Goal: Information Seeking & Learning: Learn about a topic

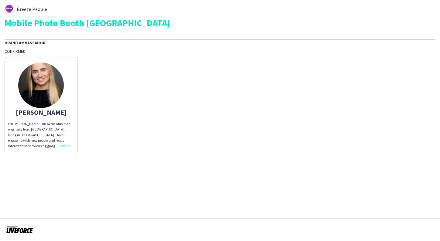
click at [350, 0] on div "Breeze People Mobile Photo Booth UK Brand Ambassador Confirmed Mary I'm Mary - …" at bounding box center [220, 79] width 440 height 159
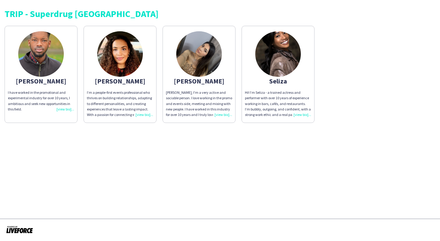
click at [275, 52] on img at bounding box center [278, 54] width 46 height 46
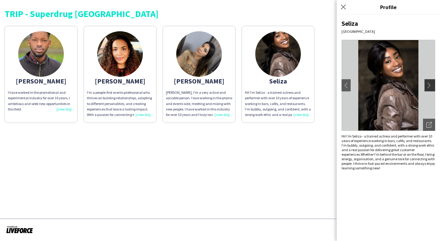
click at [429, 84] on app-icon "chevron-right" at bounding box center [430, 85] width 9 height 5
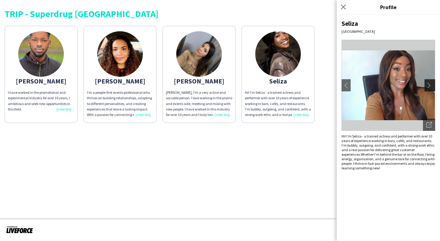
click at [429, 84] on app-icon "chevron-right" at bounding box center [430, 85] width 9 height 5
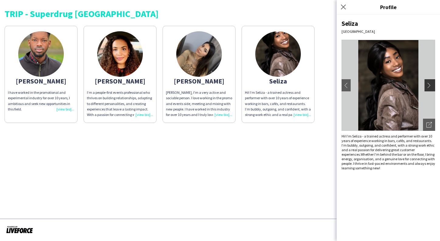
click at [429, 84] on app-icon "chevron-right" at bounding box center [430, 85] width 9 height 5
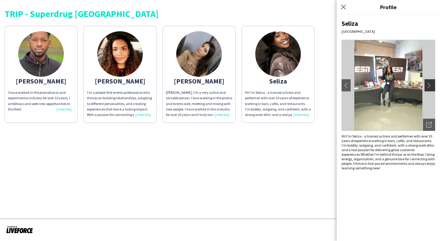
click at [429, 84] on app-icon "chevron-right" at bounding box center [430, 85] width 9 height 5
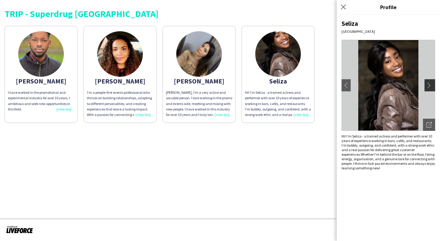
click at [431, 85] on app-icon "chevron-right" at bounding box center [430, 85] width 9 height 5
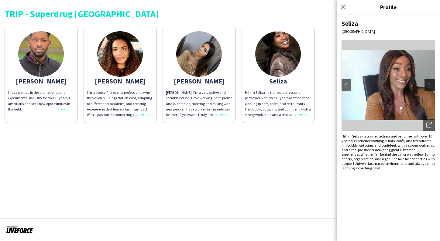
click at [431, 85] on app-icon "chevron-right" at bounding box center [430, 85] width 9 height 5
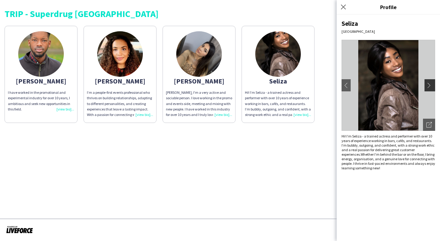
click at [431, 85] on app-icon "chevron-right" at bounding box center [430, 85] width 9 height 5
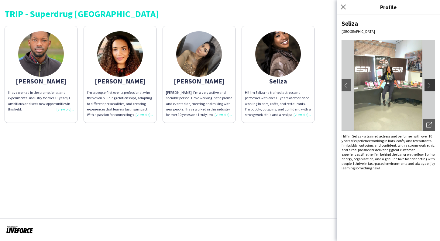
click at [431, 85] on app-icon "chevron-right" at bounding box center [430, 85] width 9 height 5
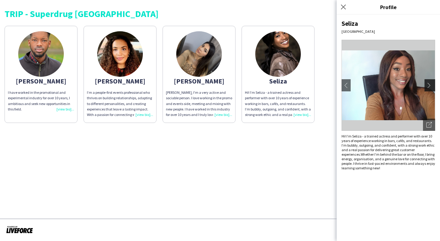
click at [431, 85] on app-icon "chevron-right" at bounding box center [430, 85] width 9 height 5
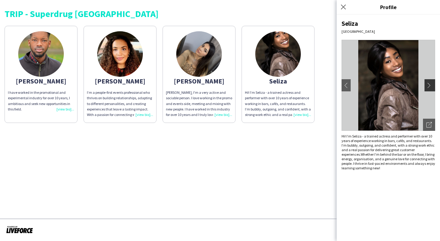
click at [431, 85] on app-icon "chevron-right" at bounding box center [430, 85] width 9 height 5
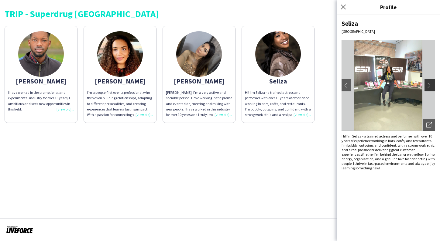
click at [431, 85] on app-icon "chevron-right" at bounding box center [430, 85] width 9 height 5
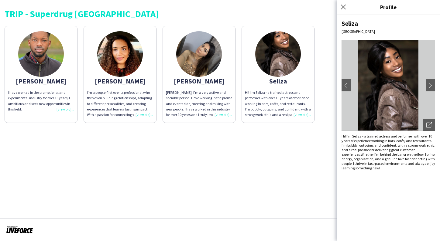
click at [203, 57] on img at bounding box center [199, 54] width 46 height 46
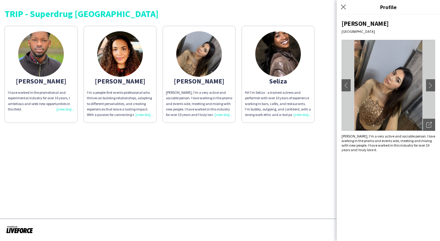
click at [117, 56] on img at bounding box center [120, 54] width 46 height 46
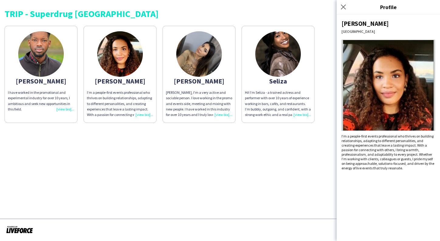
click at [48, 53] on img at bounding box center [41, 54] width 46 height 46
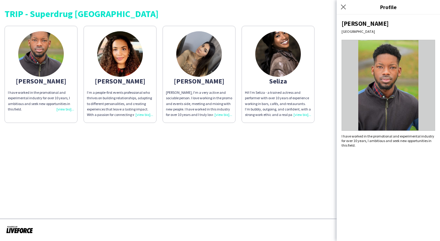
click at [128, 58] on img at bounding box center [120, 54] width 46 height 46
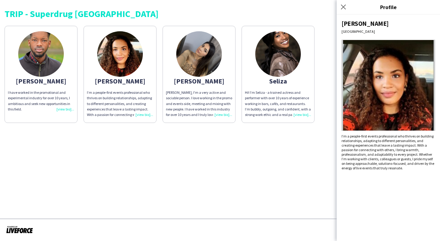
click at [209, 63] on img at bounding box center [199, 54] width 46 height 46
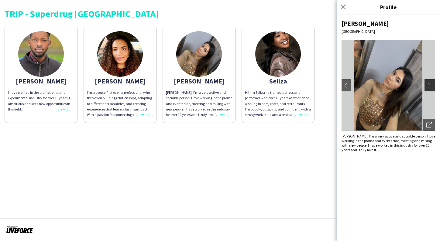
click at [430, 87] on app-icon "chevron-right" at bounding box center [430, 85] width 9 height 5
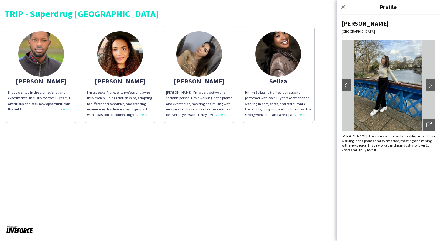
click at [195, 158] on app-share-pages "TRIP - Superdrug London Howard I have worked in the promotional and experimenta…" at bounding box center [220, 120] width 440 height 241
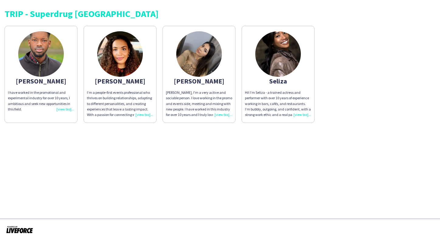
click at [285, 64] on img at bounding box center [278, 54] width 46 height 46
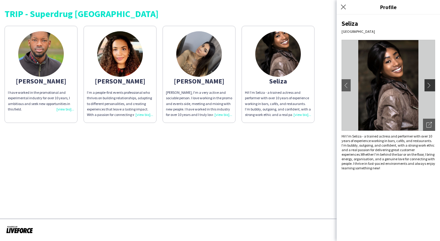
click at [432, 85] on app-icon "chevron-right" at bounding box center [430, 85] width 9 height 5
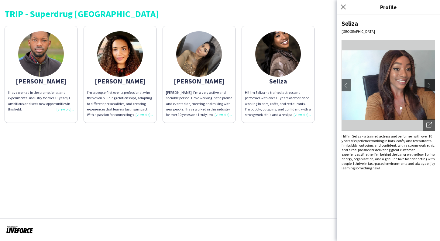
click at [432, 85] on app-icon "chevron-right" at bounding box center [430, 85] width 9 height 5
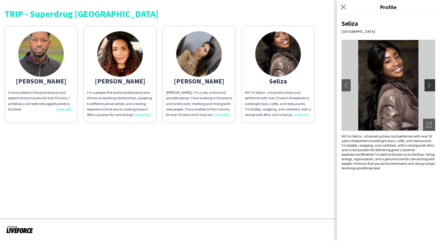
click at [432, 85] on app-icon "chevron-right" at bounding box center [430, 85] width 9 height 5
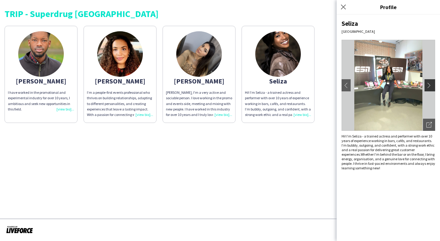
click at [432, 85] on app-icon "chevron-right" at bounding box center [430, 85] width 9 height 5
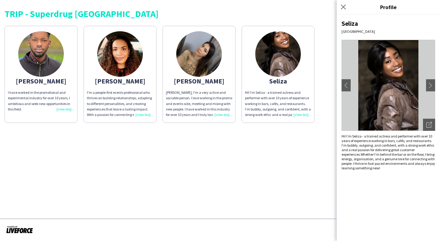
click at [191, 59] on img at bounding box center [199, 54] width 46 height 46
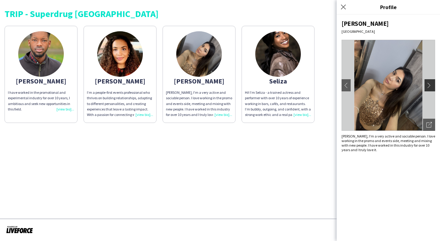
click at [429, 90] on button "chevron-right" at bounding box center [430, 85] width 12 height 12
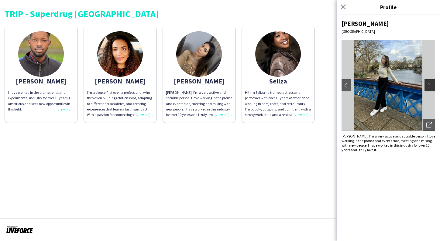
click at [429, 90] on button "chevron-right" at bounding box center [430, 85] width 12 height 12
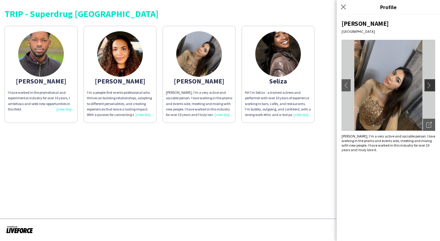
click at [429, 90] on button "chevron-right" at bounding box center [430, 85] width 12 height 12
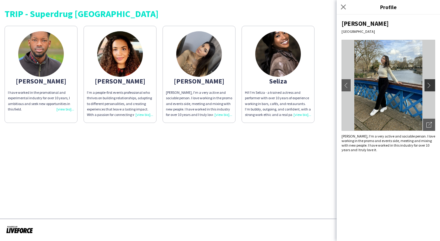
click at [429, 90] on button "chevron-right" at bounding box center [430, 85] width 12 height 12
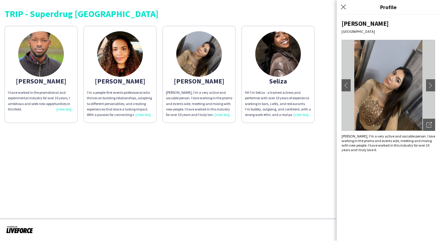
click at [132, 57] on img at bounding box center [120, 54] width 46 height 46
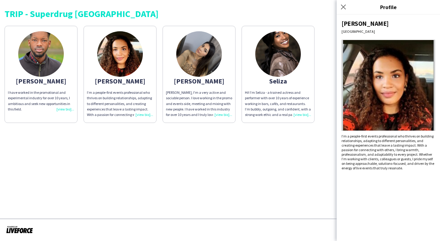
click at [188, 53] on img at bounding box center [199, 54] width 46 height 46
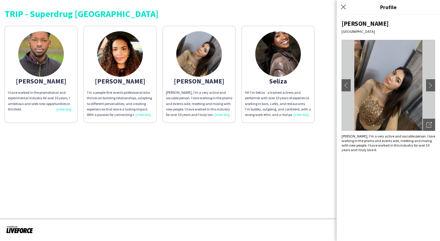
click at [133, 60] on img at bounding box center [120, 54] width 46 height 46
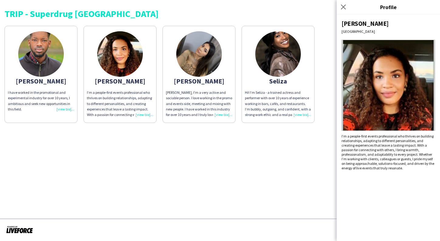
click at [109, 44] on img at bounding box center [120, 54] width 46 height 46
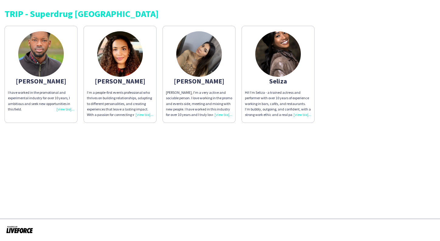
click at [109, 46] on img at bounding box center [120, 54] width 46 height 46
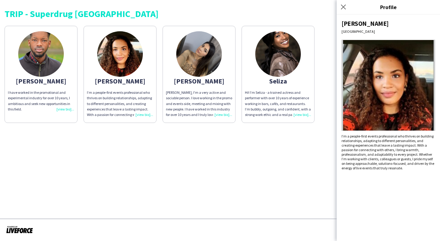
click at [38, 56] on img at bounding box center [41, 54] width 46 height 46
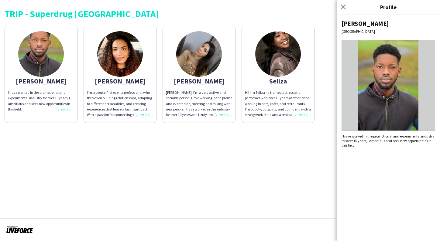
click at [263, 145] on app-share-pages "TRIP - Superdrug London Howard I have worked in the promotional and experimenta…" at bounding box center [220, 120] width 440 height 241
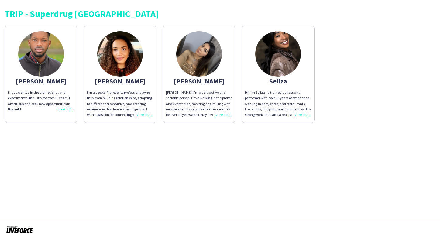
click at [174, 0] on div "TRIP - Superdrug London Howard I have worked in the promotional and experimenta…" at bounding box center [220, 64] width 440 height 128
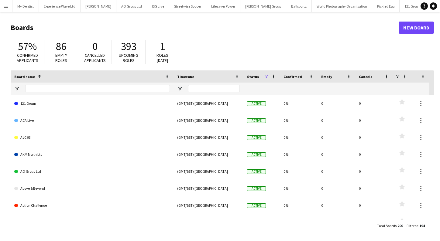
click at [3, 2] on button "Menu" at bounding box center [6, 6] width 12 height 12
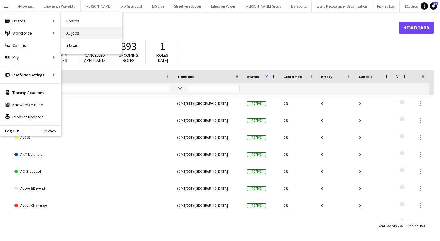
click at [81, 30] on link "All jobs" at bounding box center [91, 33] width 61 height 12
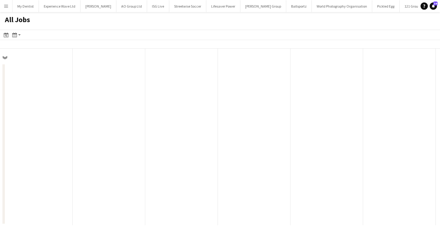
scroll to position [0, 145]
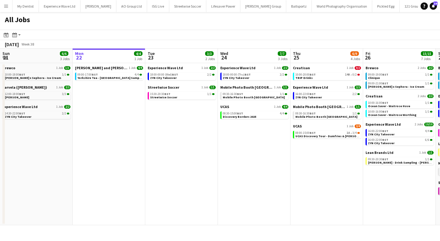
click at [3, 5] on button "Menu" at bounding box center [6, 6] width 12 height 12
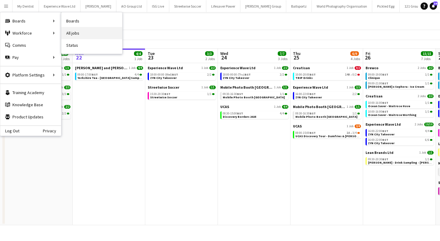
click at [82, 36] on link "All jobs" at bounding box center [91, 33] width 61 height 12
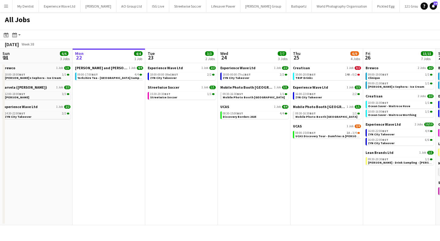
click at [7, 8] on app-icon "Menu" at bounding box center [6, 6] width 5 height 5
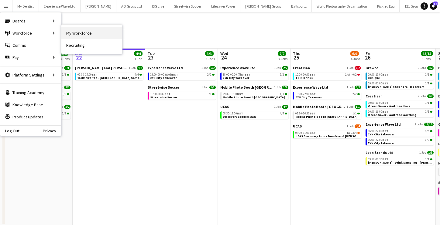
click at [75, 38] on link "My Workforce" at bounding box center [91, 33] width 61 height 12
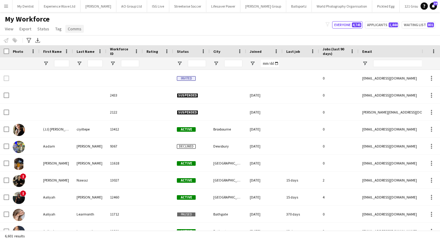
type input "**********"
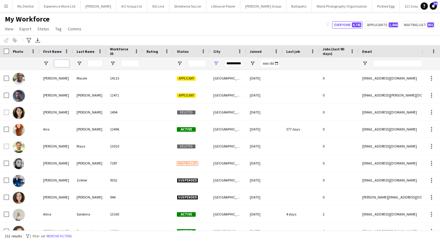
click at [69, 63] on input "First Name Filter Input" at bounding box center [61, 63] width 15 height 7
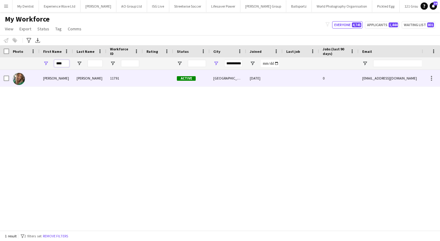
type input "****"
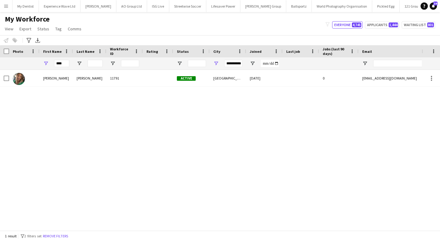
click at [128, 90] on div "Sara Cowan 11791 Active Manchester 05-10-2023 0 saracowan@hotmail.co.uk +447807…" at bounding box center [210, 150] width 421 height 161
click at [66, 66] on input "****" at bounding box center [61, 63] width 15 height 7
click at [231, 61] on input "**********" at bounding box center [233, 63] width 18 height 7
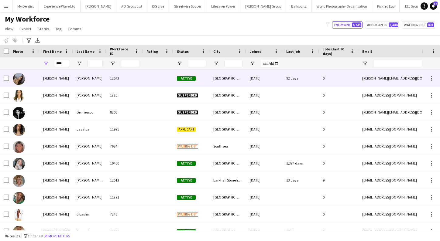
click at [83, 81] on div "Arakelyan" at bounding box center [89, 78] width 33 height 17
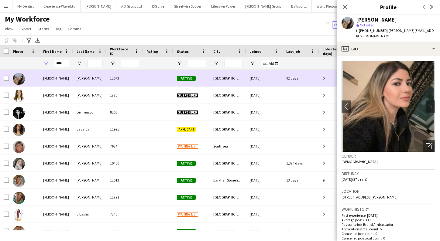
click at [67, 76] on div "Sara" at bounding box center [55, 78] width 33 height 17
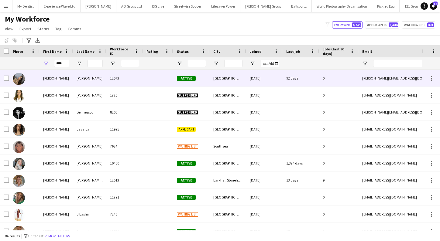
click at [75, 83] on div "Arakelyan" at bounding box center [89, 78] width 33 height 17
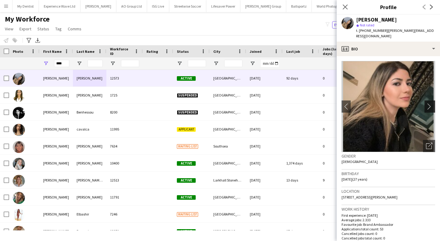
click at [430, 103] on app-icon "chevron-right" at bounding box center [430, 106] width 9 height 6
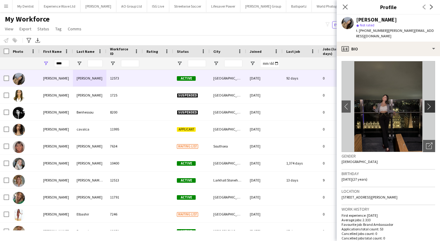
click at [429, 103] on app-icon "chevron-right" at bounding box center [430, 106] width 9 height 6
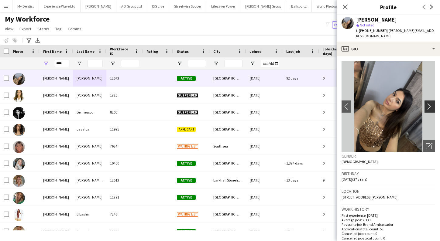
click at [429, 103] on app-icon "chevron-right" at bounding box center [430, 106] width 9 height 6
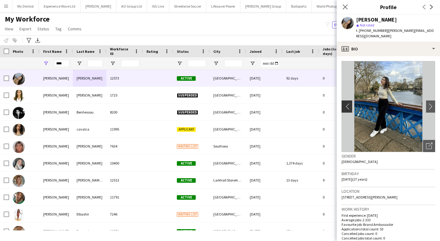
click at [344, 103] on app-icon "chevron-left" at bounding box center [345, 106] width 9 height 6
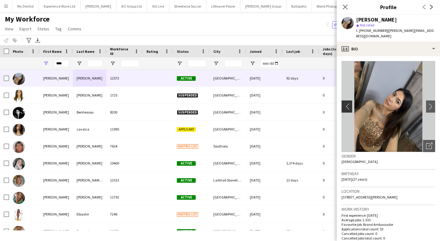
click at [344, 103] on app-icon "chevron-left" at bounding box center [345, 106] width 9 height 6
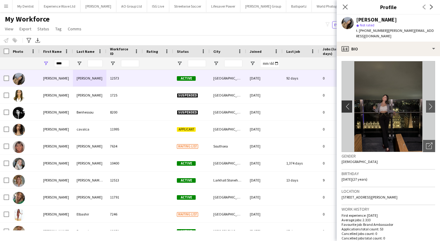
click at [344, 103] on app-icon "chevron-left" at bounding box center [345, 106] width 9 height 6
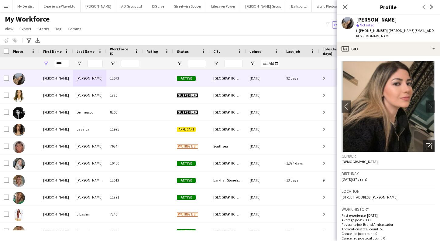
drag, startPoint x: 431, startPoint y: 100, endPoint x: 373, endPoint y: 190, distance: 107.6
click at [373, 190] on app-crew-profile-bio "chevron-left chevron-right Open photos pop-in Gender Female Birthday 06-02-1998…" at bounding box center [387, 148] width 103 height 185
click at [430, 103] on app-icon "chevron-right" at bounding box center [430, 106] width 9 height 6
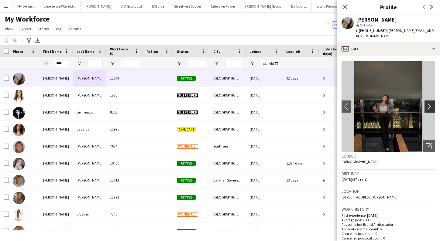
click at [430, 103] on app-icon "chevron-right" at bounding box center [430, 106] width 9 height 6
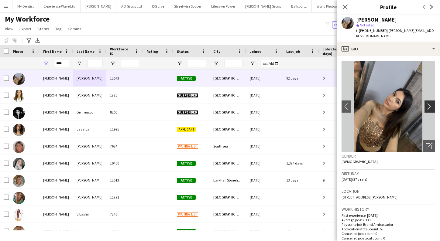
click at [430, 103] on app-icon "chevron-right" at bounding box center [430, 106] width 9 height 6
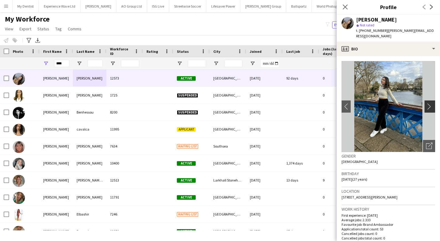
click at [430, 103] on app-icon "chevron-right" at bounding box center [430, 106] width 9 height 6
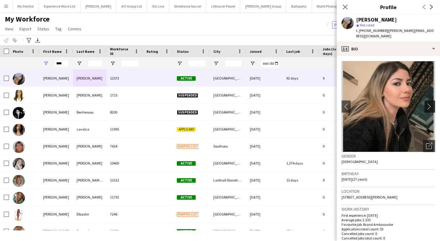
click at [430, 103] on app-icon "chevron-right" at bounding box center [430, 106] width 9 height 6
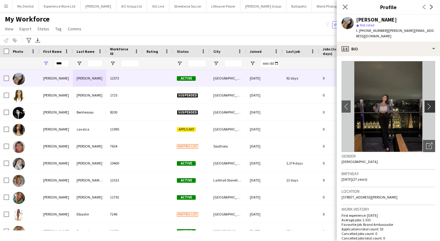
click at [430, 103] on app-icon "chevron-right" at bounding box center [430, 106] width 9 height 6
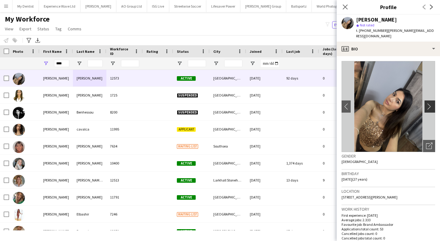
click at [430, 103] on app-icon "chevron-right" at bounding box center [430, 106] width 9 height 6
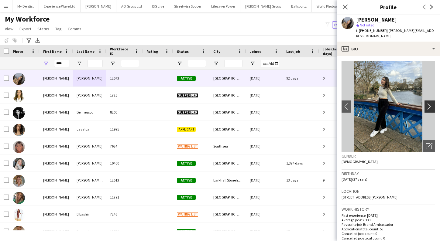
click at [430, 103] on app-icon "chevron-right" at bounding box center [430, 106] width 9 height 6
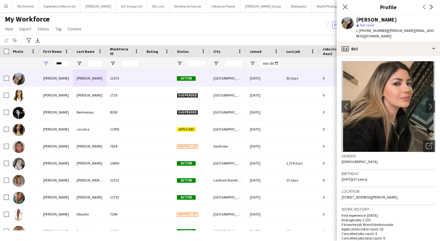
click at [215, 31] on div "My Workforce View Views Default view New view Update view Delete view Edit name…" at bounding box center [220, 25] width 440 height 21
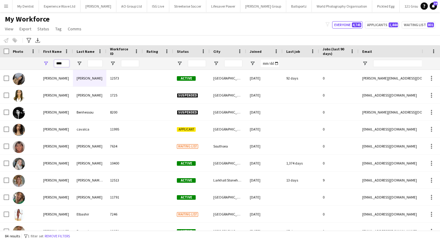
click at [60, 63] on input "****" at bounding box center [61, 63] width 15 height 7
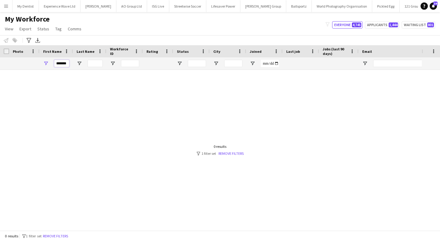
click at [60, 62] on input "*******" at bounding box center [61, 63] width 15 height 7
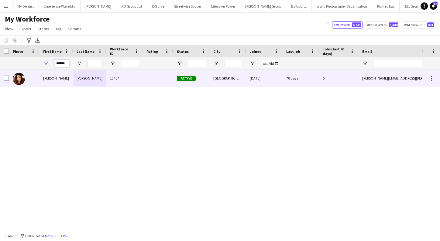
type input "******"
click at [161, 85] on div at bounding box center [158, 78] width 30 height 17
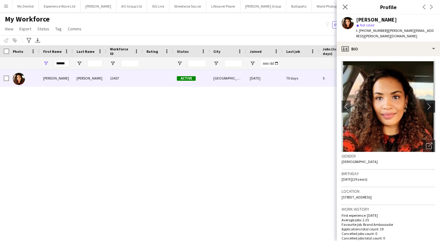
click at [427, 103] on app-icon "chevron-right" at bounding box center [430, 106] width 9 height 6
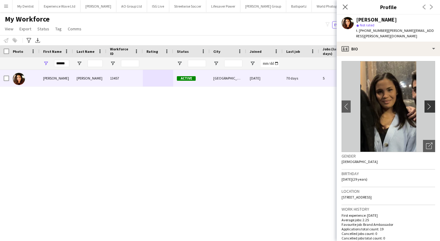
click at [427, 103] on app-icon "chevron-right" at bounding box center [430, 106] width 9 height 6
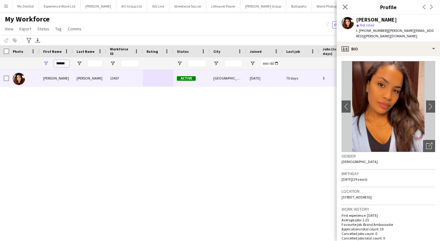
click at [62, 64] on input "******" at bounding box center [61, 63] width 15 height 7
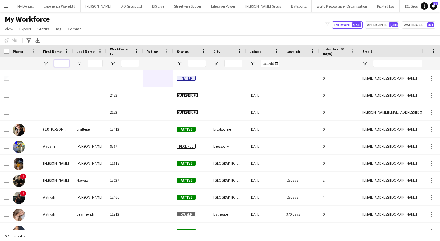
click at [67, 63] on input "First Name Filter Input" at bounding box center [61, 63] width 15 height 7
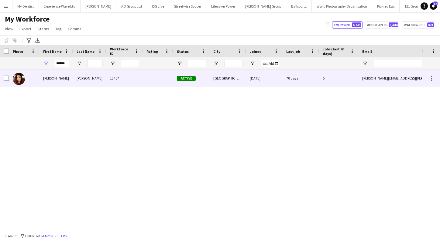
click at [148, 78] on div at bounding box center [158, 78] width 30 height 17
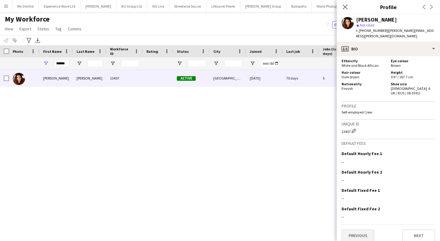
scroll to position [314, 0]
click at [360, 233] on button "Previous" at bounding box center [357, 236] width 33 height 12
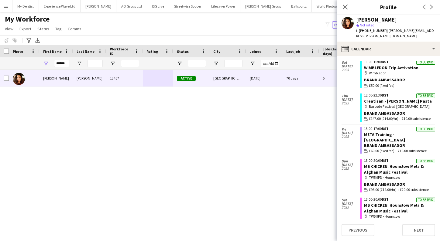
scroll to position [472, 0]
click at [379, 164] on link "MB CHICKEN: Hounslow Mela & Afghan Music Festival" at bounding box center [394, 169] width 60 height 11
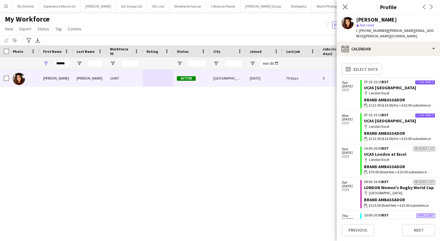
scroll to position [0, 0]
click at [57, 64] on input "******" at bounding box center [61, 63] width 15 height 7
type input "******"
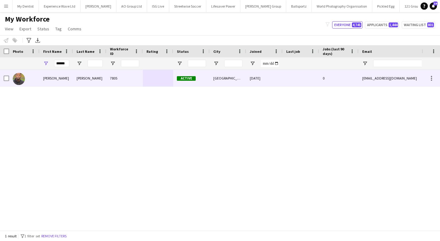
click at [97, 85] on div "Wright" at bounding box center [89, 78] width 33 height 17
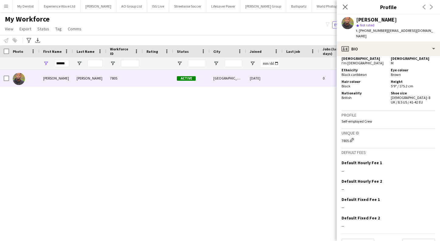
scroll to position [286, 0]
click at [356, 239] on button "Previous" at bounding box center [357, 245] width 33 height 12
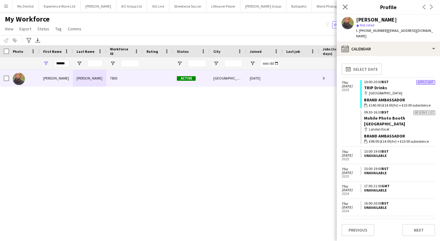
scroll to position [0, 0]
click at [399, 85] on app-crew-calendar-job-card "Applicant 10:00-20:00 BST TRIP Drinks map-marker Westfield London Brand Ambassa…" at bounding box center [397, 94] width 75 height 28
click at [362, 87] on app-crew-calendar-job-card "Applicant 10:00-20:00 BST TRIP Drinks map-marker Westfield London Brand Ambassa…" at bounding box center [397, 94] width 75 height 28
click at [63, 63] on input "******" at bounding box center [61, 63] width 15 height 7
